Goal: Task Accomplishment & Management: Manage account settings

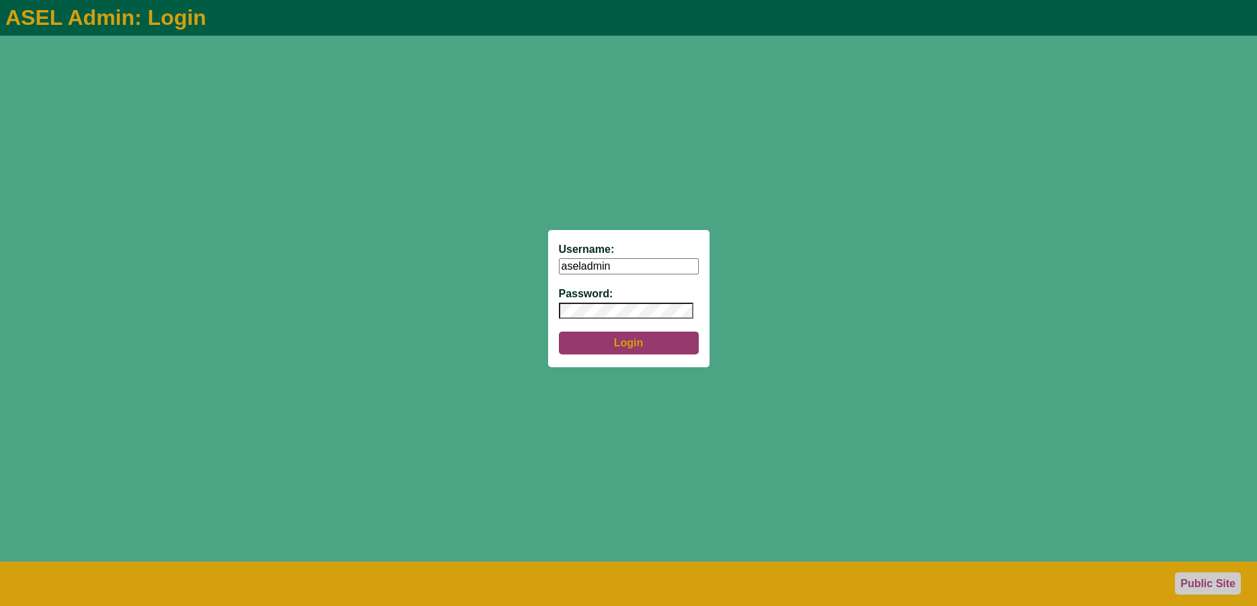
type input "aseladmin"
click at [613, 344] on button "Login" at bounding box center [629, 343] width 140 height 23
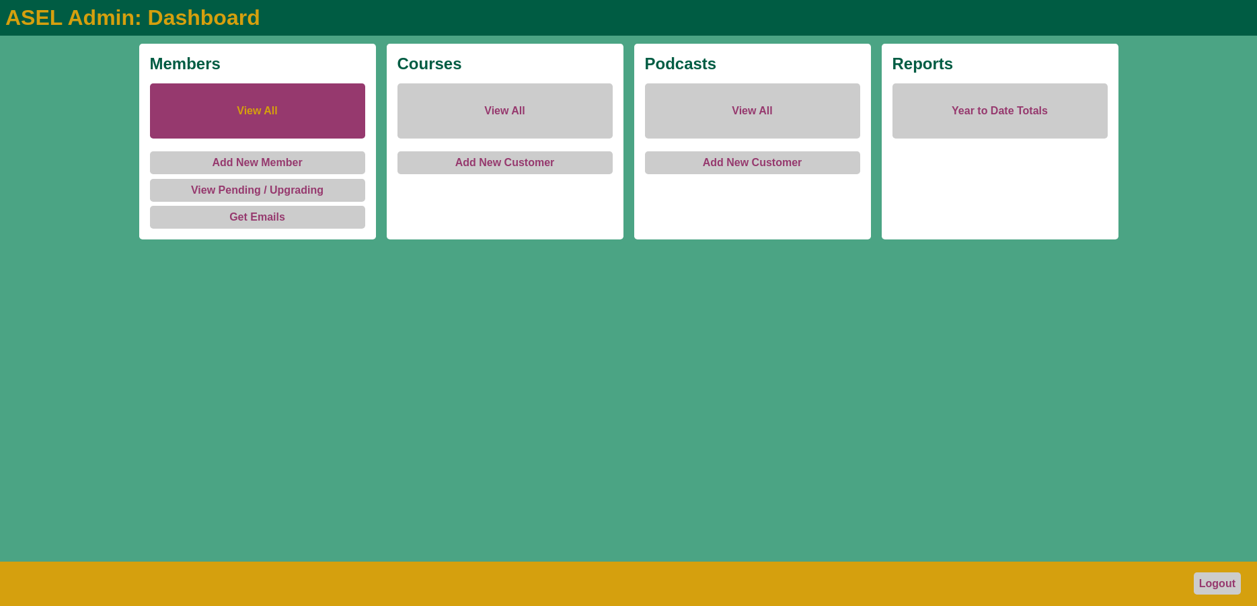
click at [262, 116] on link "View All" at bounding box center [257, 110] width 215 height 55
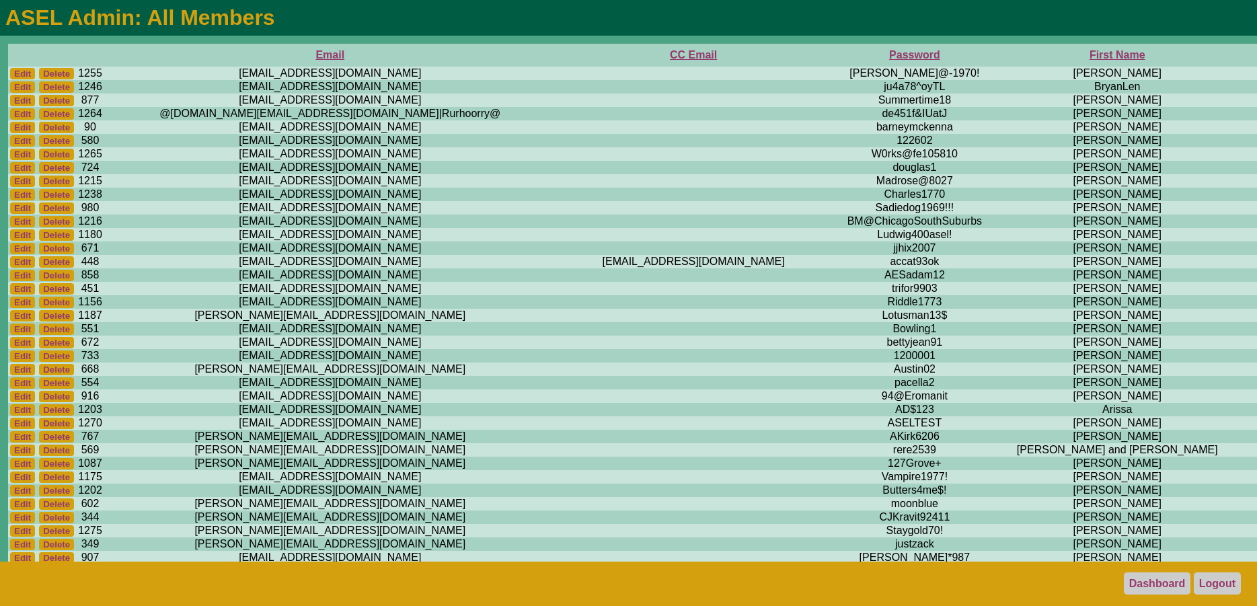
click at [998, 55] on th "First Name" at bounding box center [1117, 55] width 238 height 23
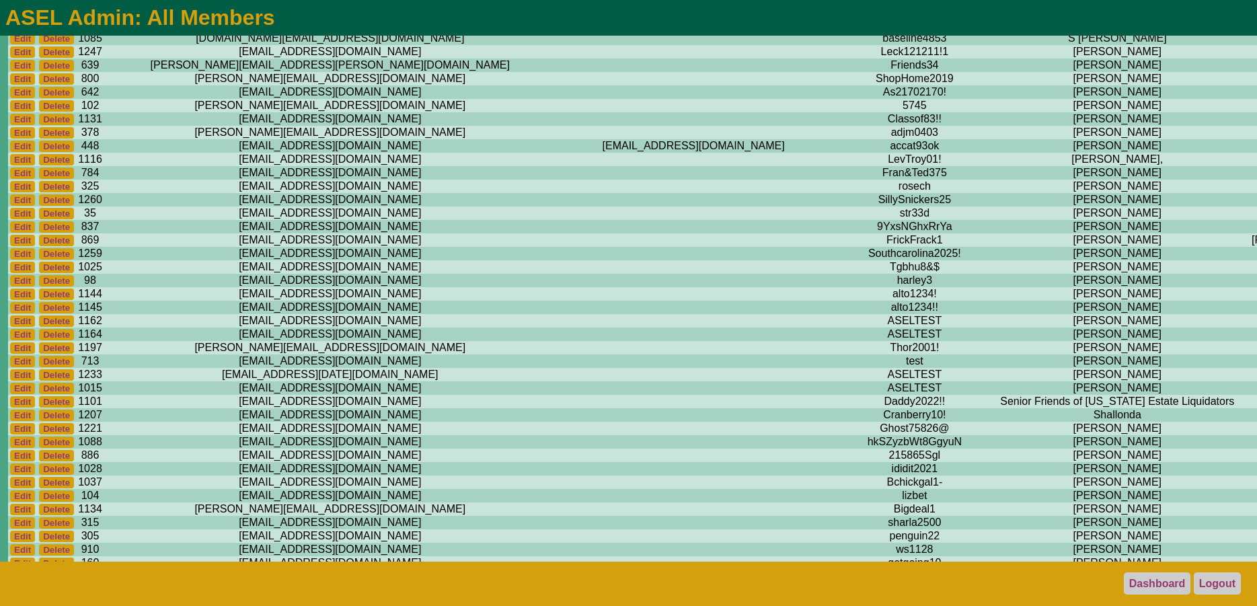
scroll to position [9819, 0]
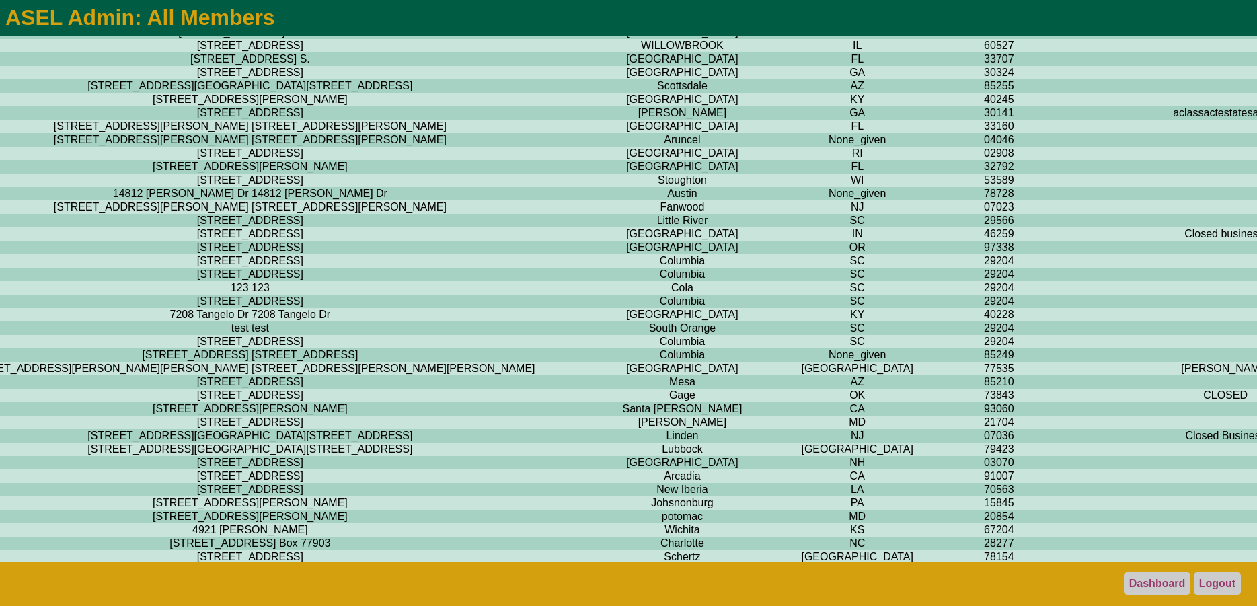
scroll to position [9819, 2523]
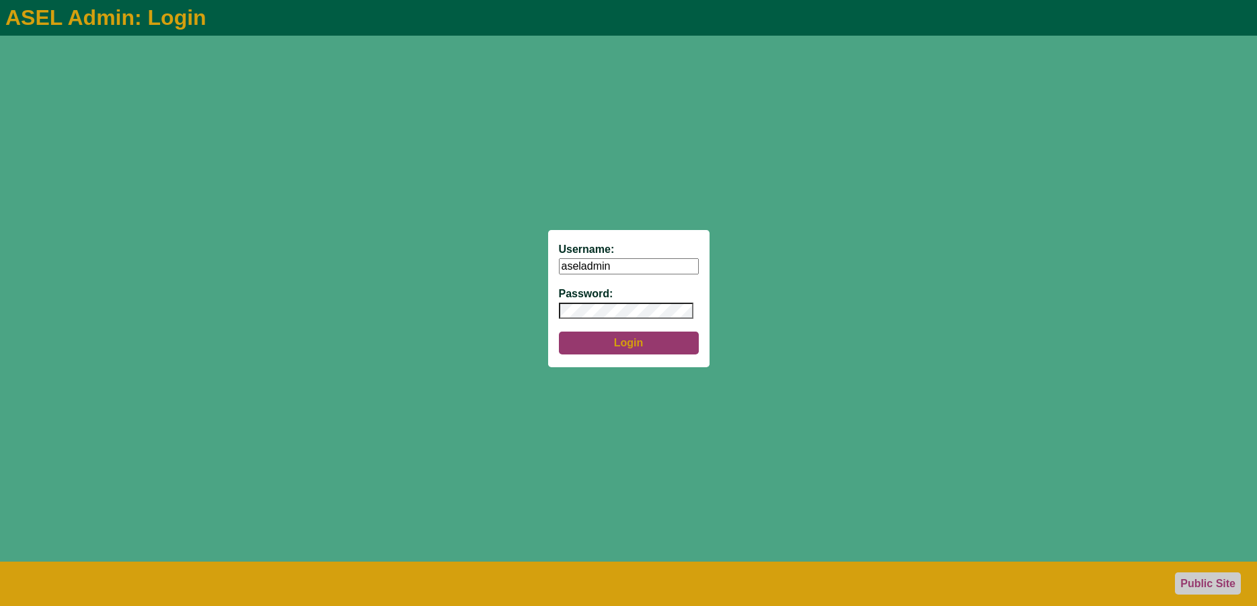
type input "aseladmin"
click at [608, 346] on button "Login" at bounding box center [629, 343] width 140 height 23
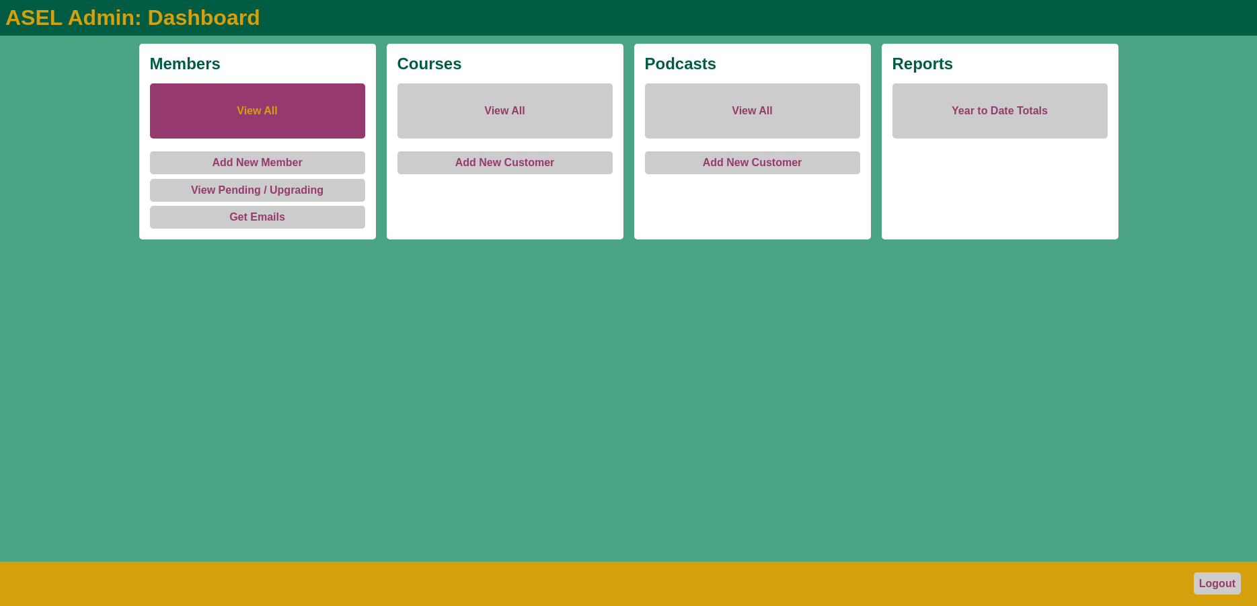
click at [266, 120] on link "View All" at bounding box center [257, 110] width 215 height 55
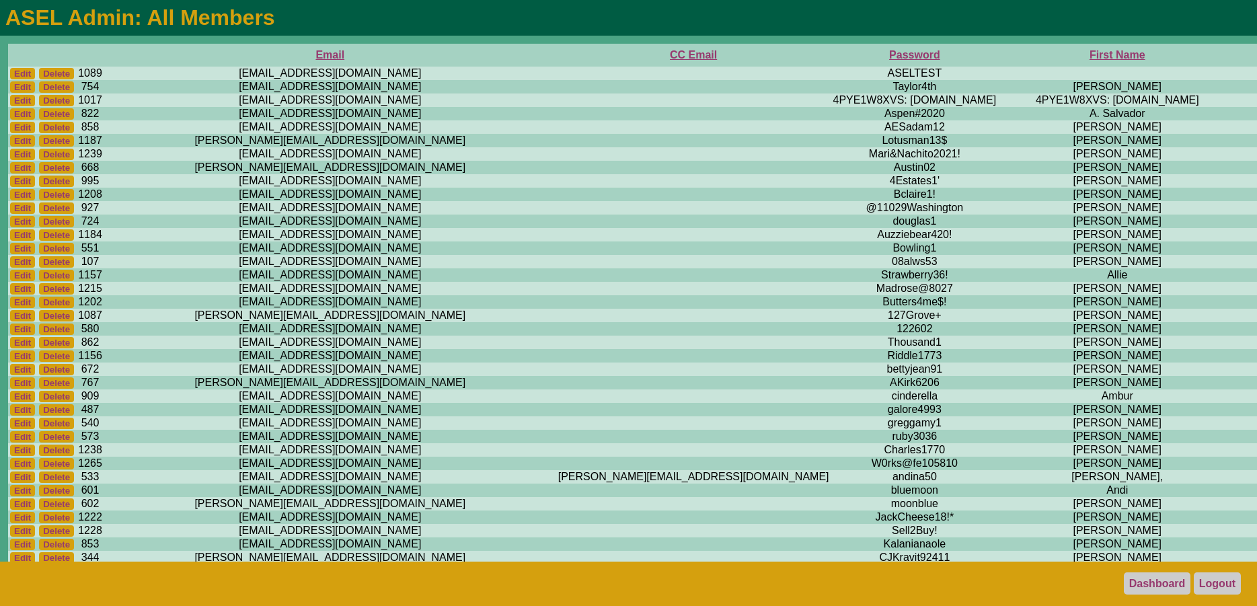
click at [998, 58] on th "First Name" at bounding box center [1117, 55] width 238 height 23
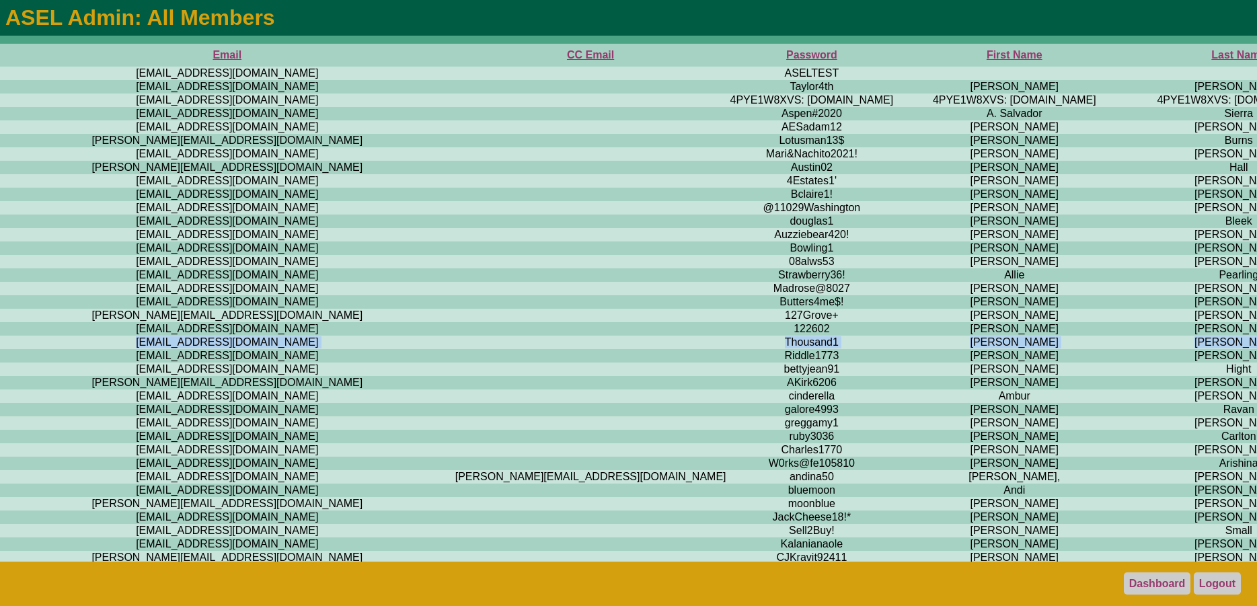
scroll to position [0, 135]
drag, startPoint x: 1256, startPoint y: 168, endPoint x: 1256, endPoint y: 362, distance: 193.7
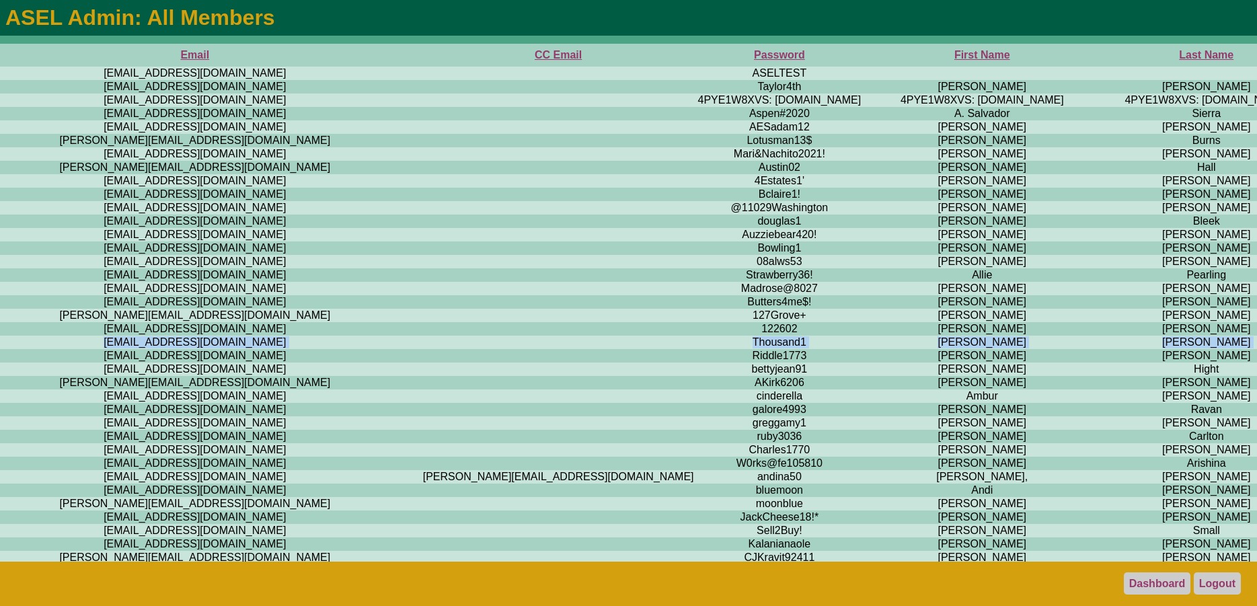
click at [1101, 161] on td "[PERSON_NAME]" at bounding box center [1206, 153] width 210 height 13
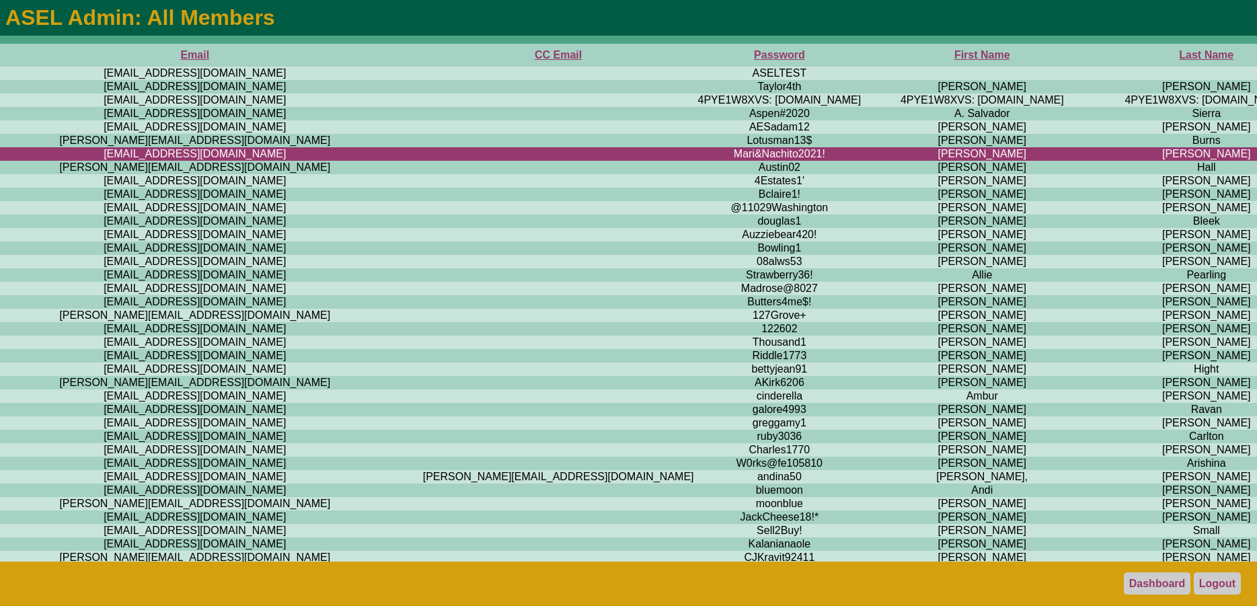
click at [863, 49] on th "First Name" at bounding box center [982, 55] width 238 height 23
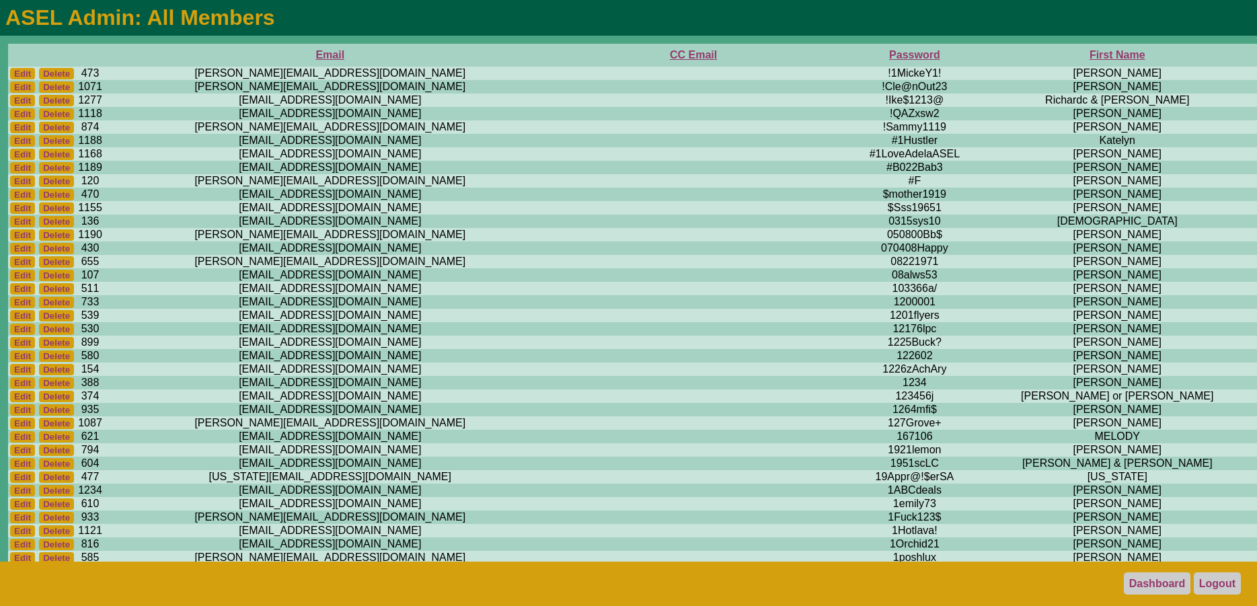
click at [998, 51] on th "First Name" at bounding box center [1117, 55] width 238 height 23
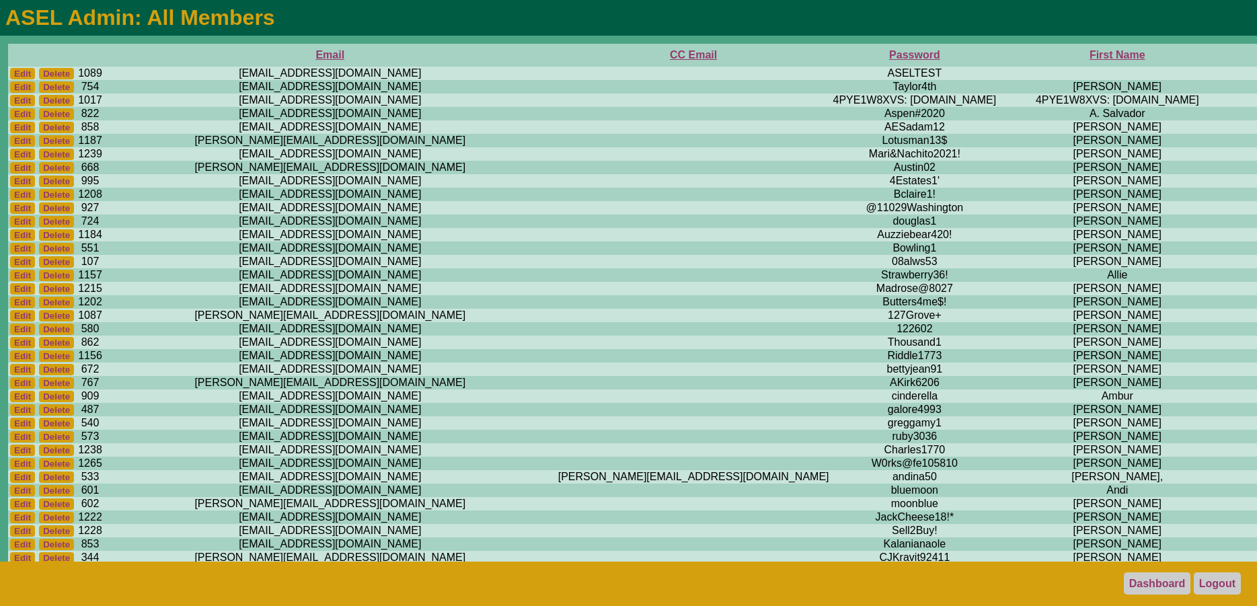
click at [998, 56] on th "First Name" at bounding box center [1117, 55] width 238 height 23
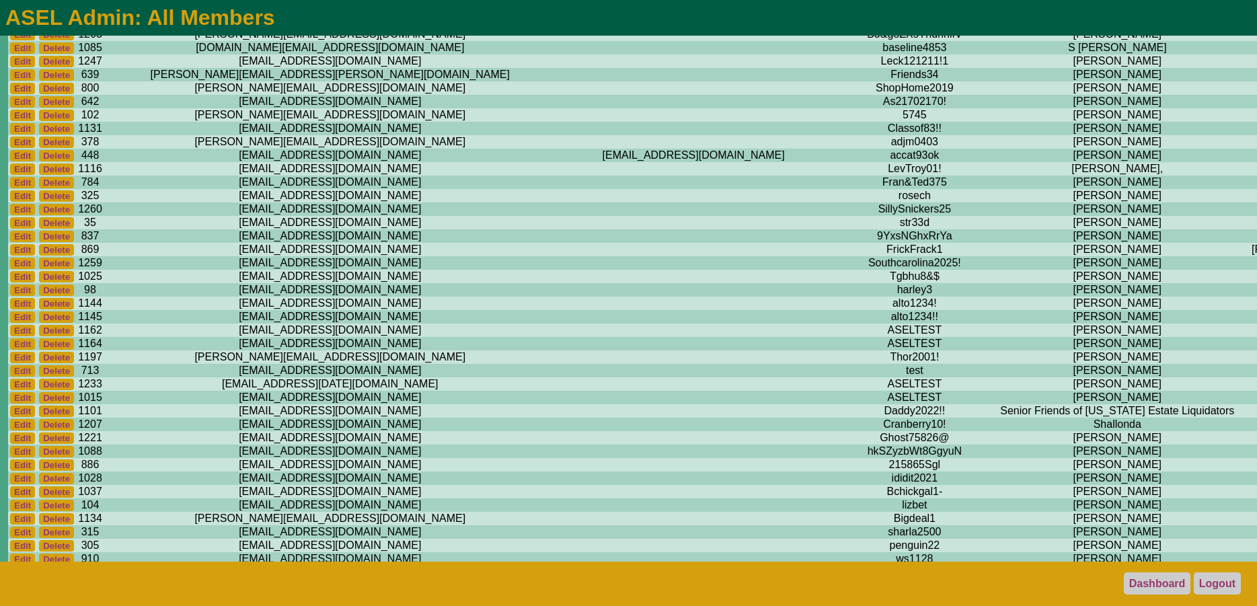
scroll to position [9863, 0]
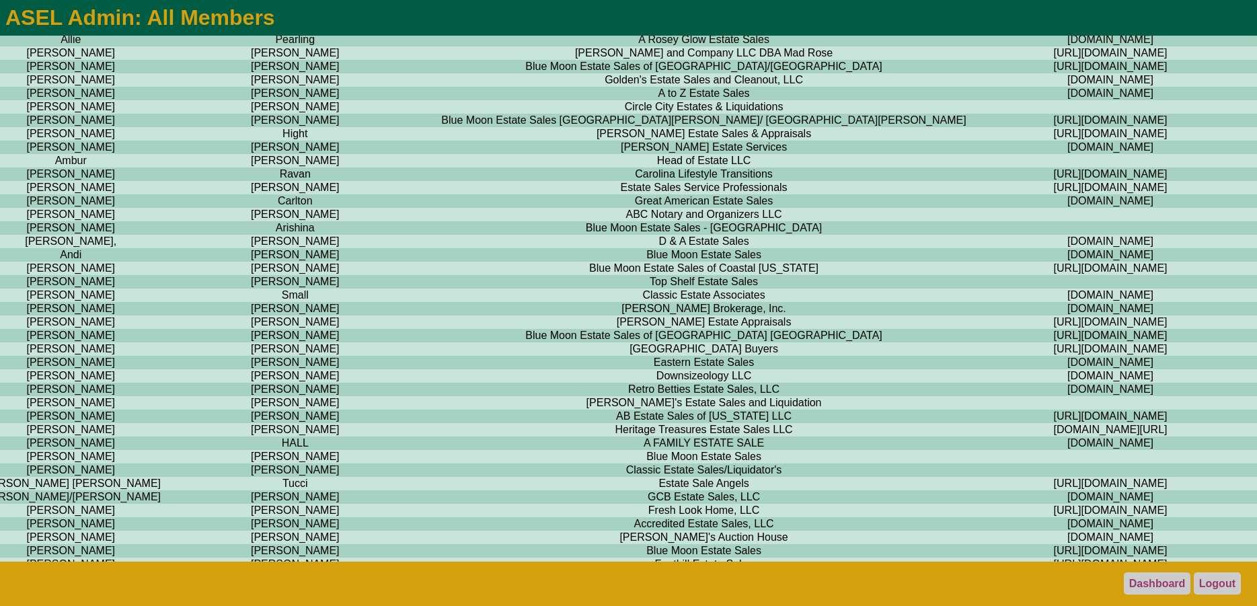
scroll to position [0, 1046]
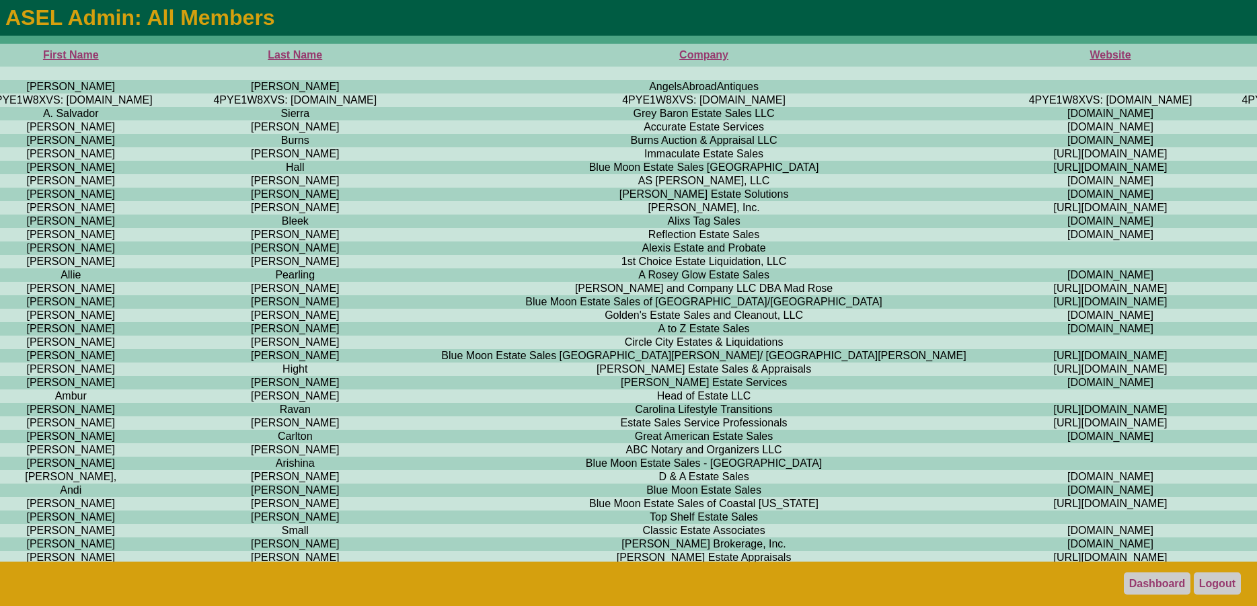
click at [400, 55] on th "Company" at bounding box center [703, 55] width 607 height 23
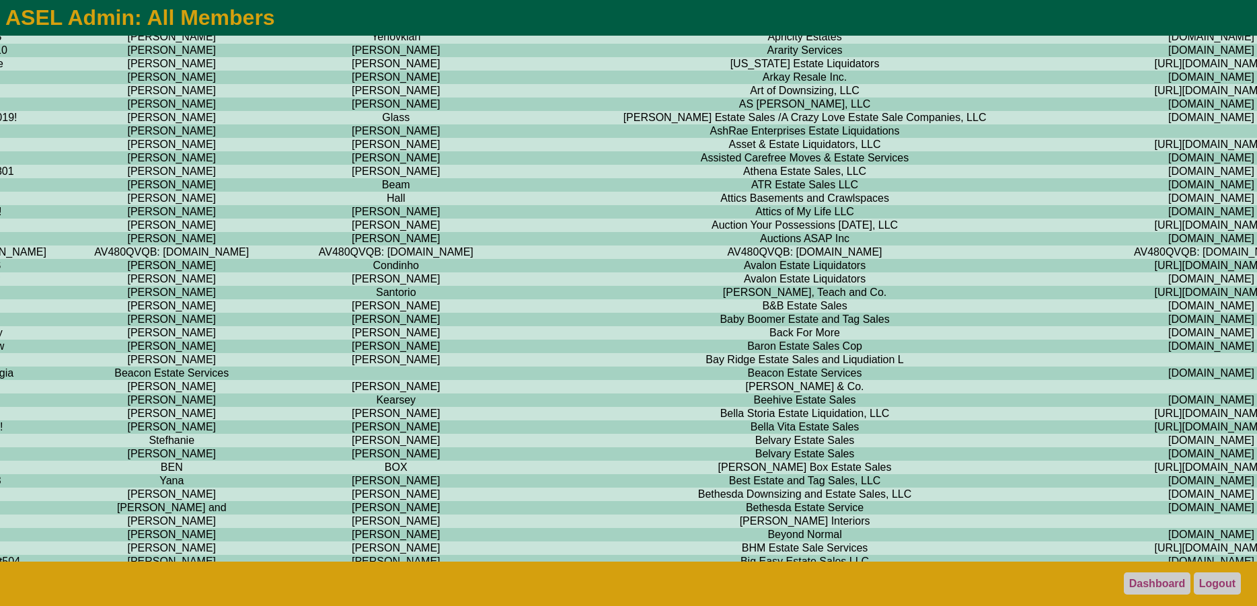
scroll to position [1303, 945]
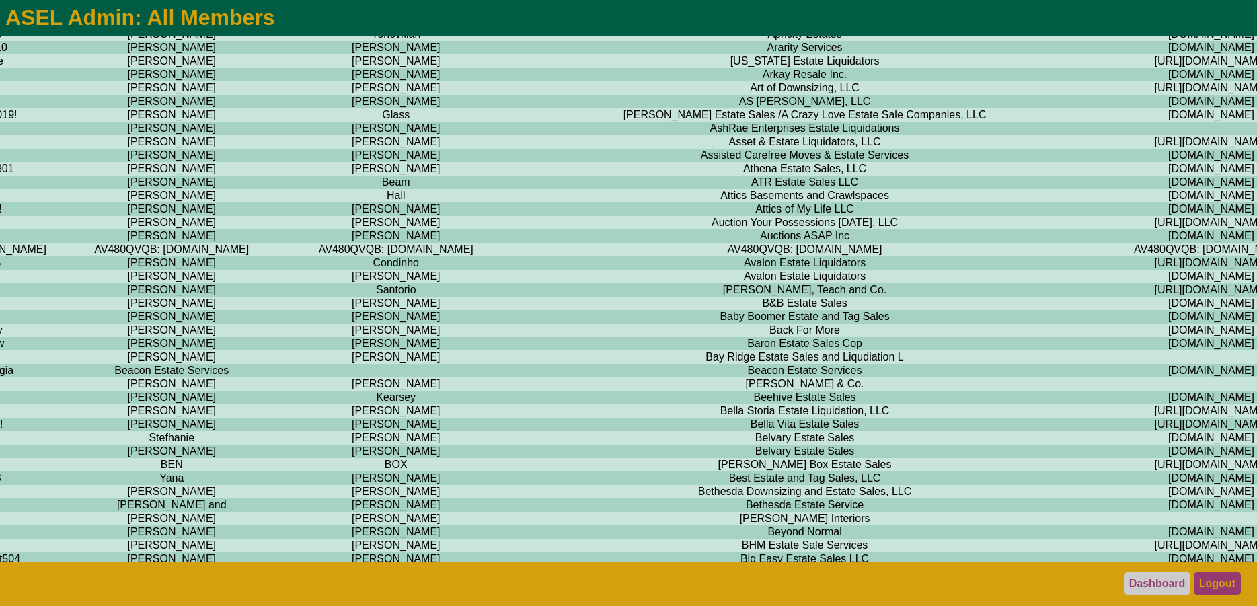
click at [1217, 582] on link "Logout" at bounding box center [1217, 583] width 47 height 22
